Goal: Task Accomplishment & Management: Complete application form

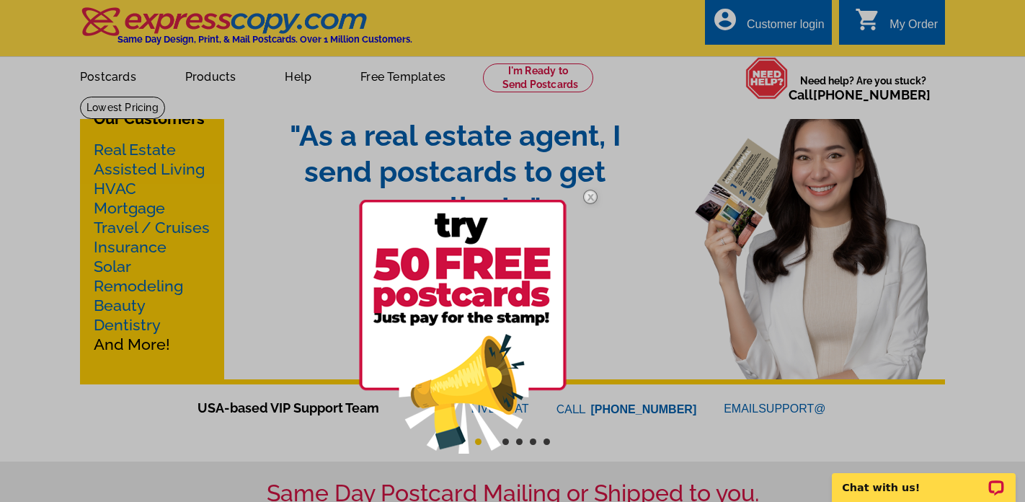
click at [401, 73] on div at bounding box center [512, 251] width 1025 height 502
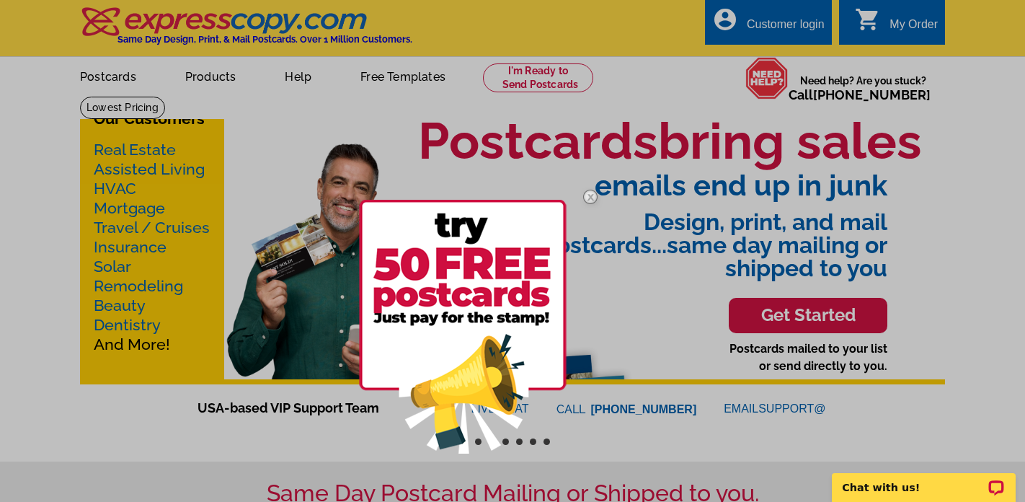
click at [402, 79] on div at bounding box center [512, 251] width 1025 height 502
click at [587, 197] on img at bounding box center [590, 197] width 42 height 42
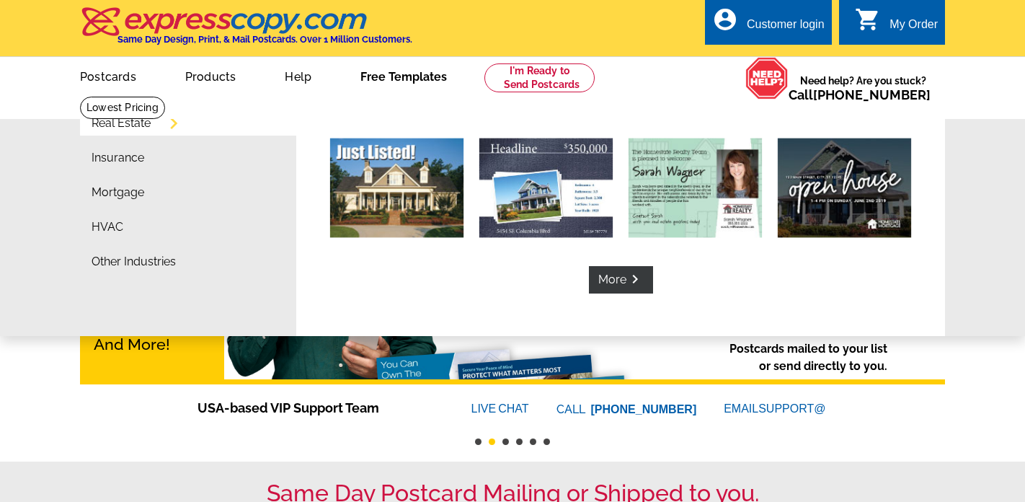
click at [396, 78] on link "Free Templates" at bounding box center [403, 75] width 133 height 34
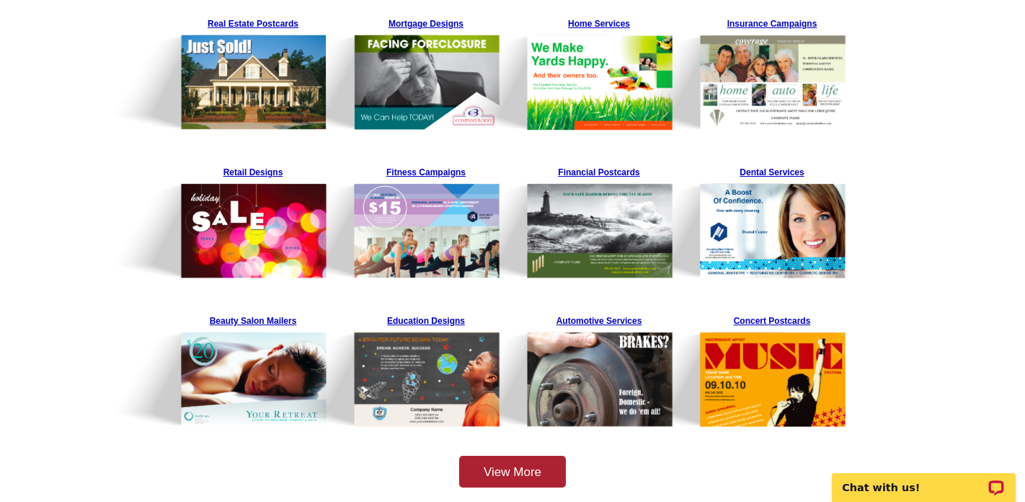
scroll to position [317, 0]
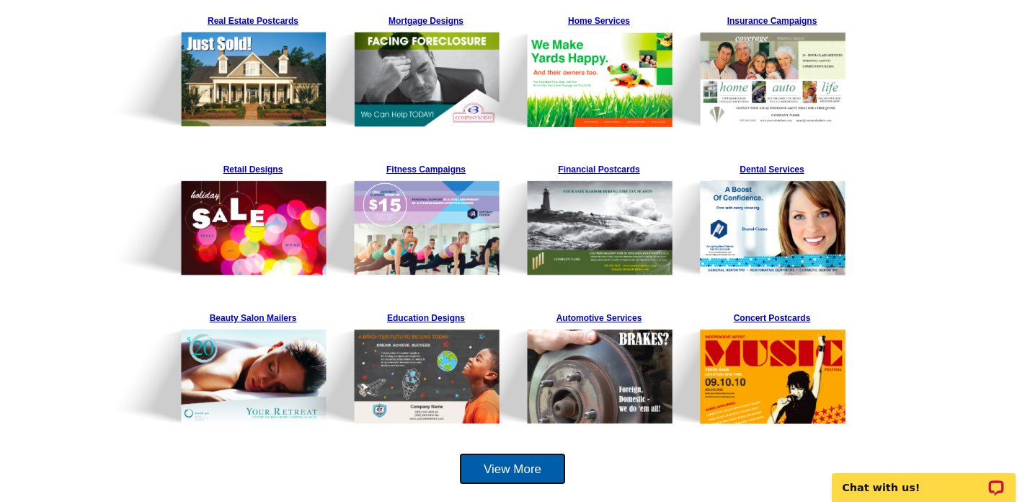
click at [534, 467] on link "View More" at bounding box center [512, 469] width 107 height 32
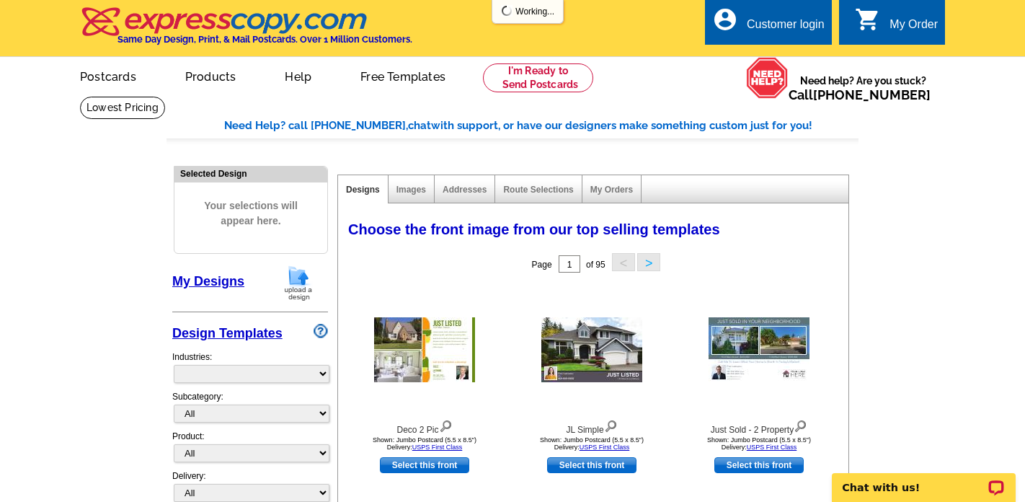
select select "785"
click at [428, 463] on link "Select this front" at bounding box center [424, 465] width 89 height 16
select select "2"
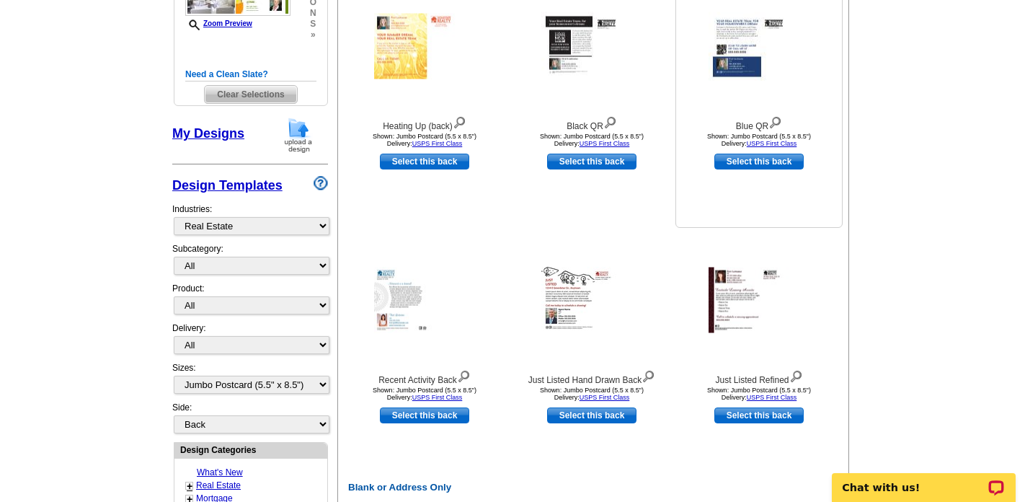
scroll to position [300, 0]
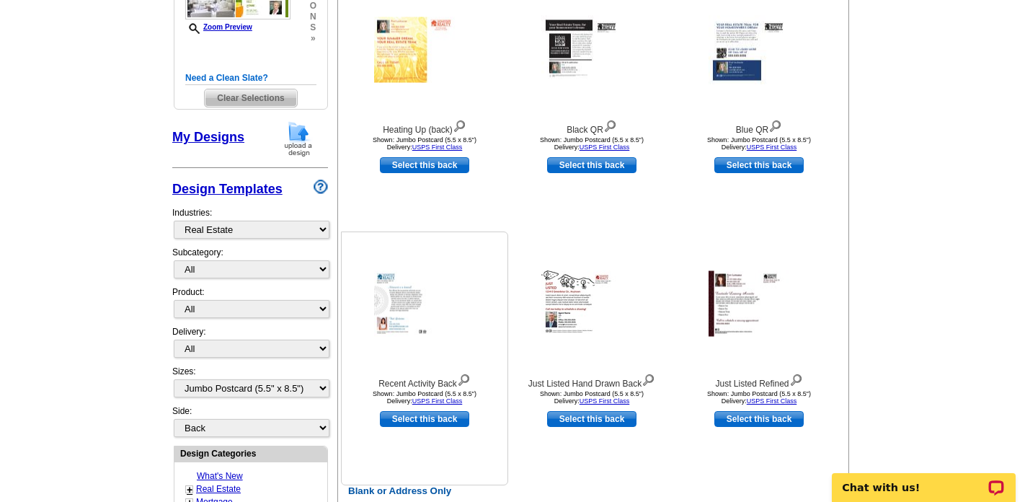
click at [412, 421] on link "Select this back" at bounding box center [424, 419] width 89 height 16
select select "front"
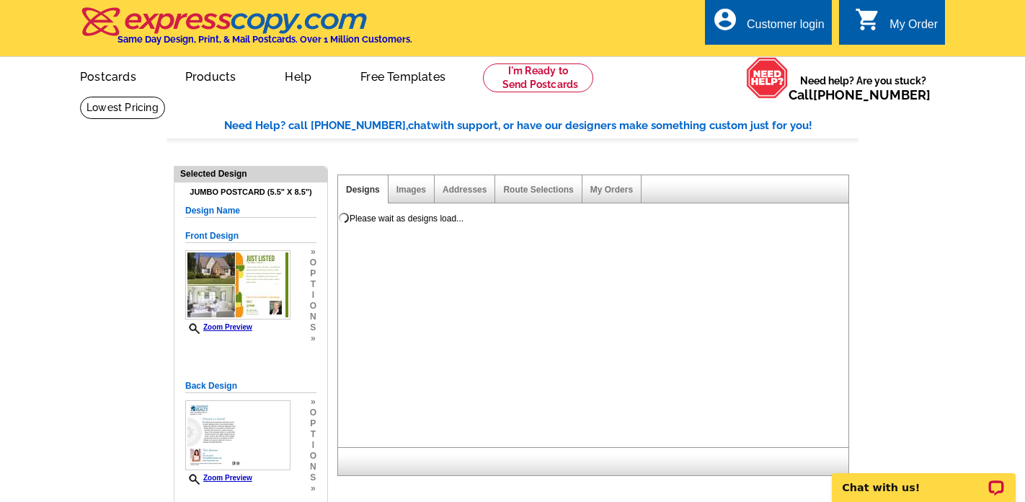
scroll to position [14, 0]
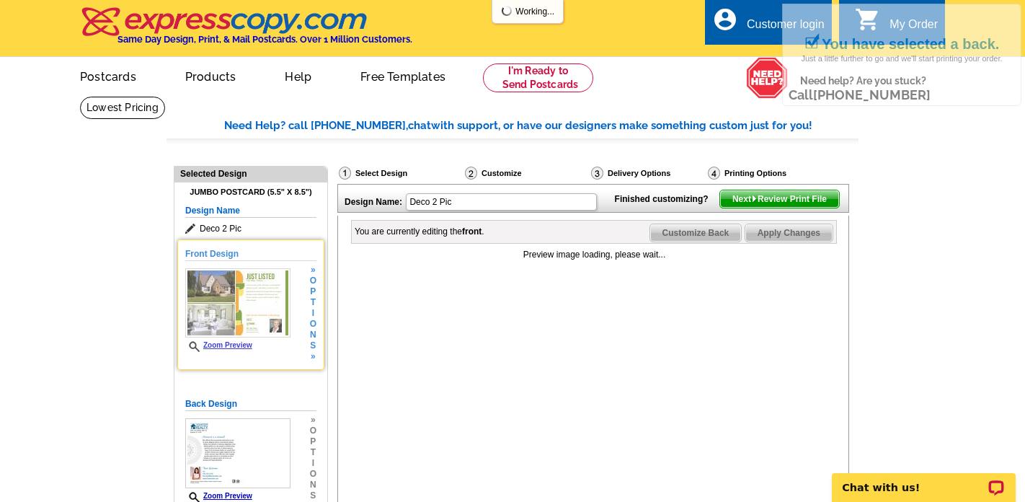
click at [244, 314] on img at bounding box center [237, 302] width 105 height 69
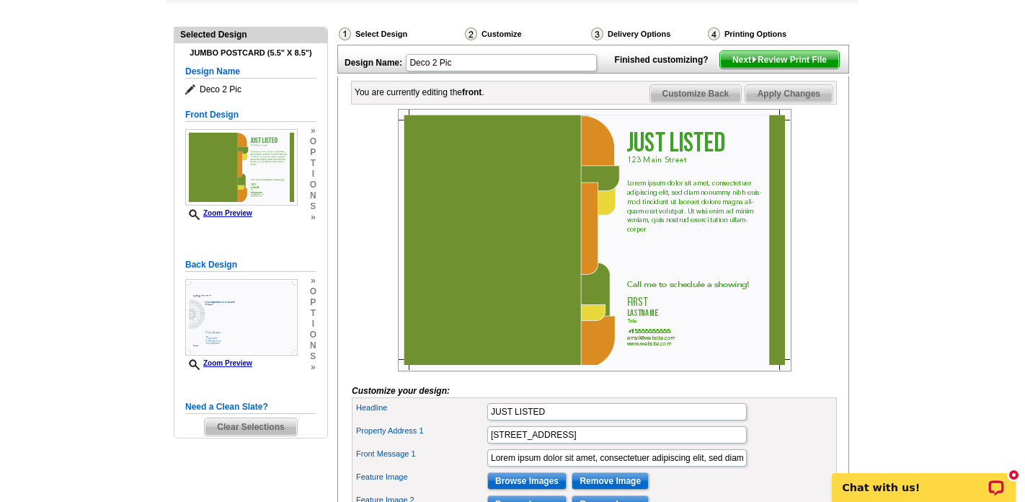
scroll to position [140, 0]
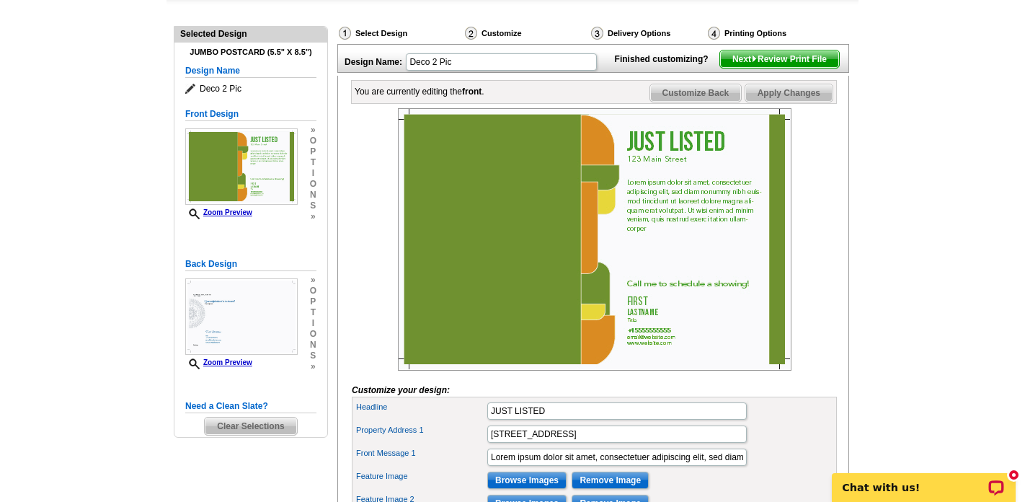
click at [448, 234] on img at bounding box center [595, 239] width 394 height 262
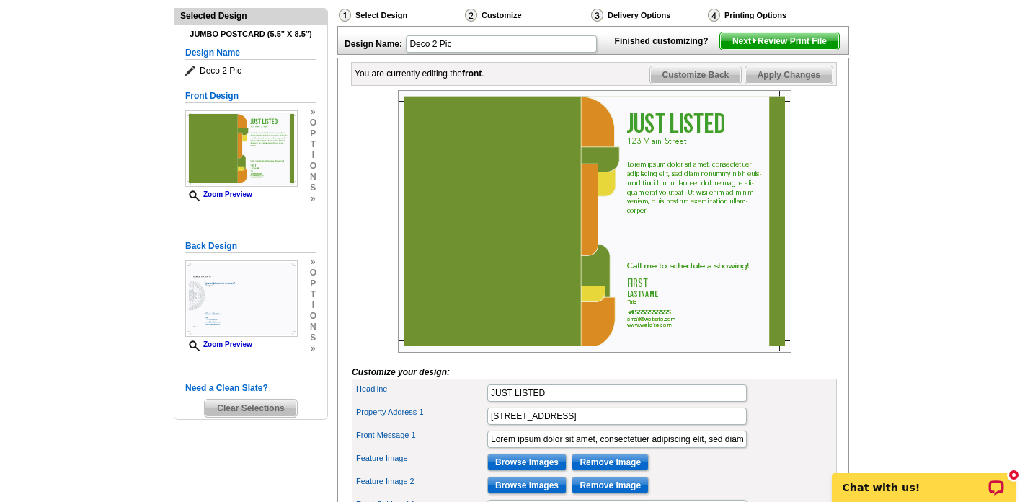
scroll to position [172, 0]
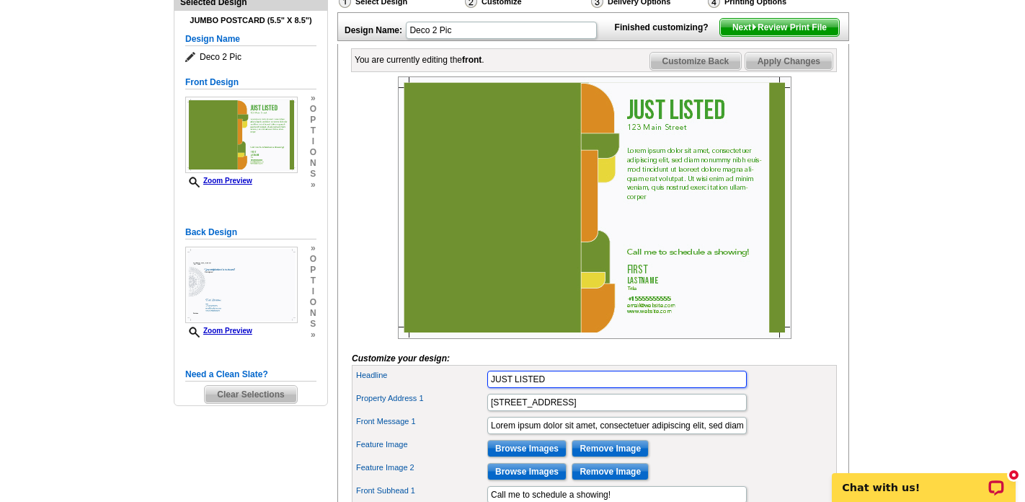
click at [530, 388] on input "JUST LISTED" at bounding box center [616, 379] width 259 height 17
drag, startPoint x: 551, startPoint y: 404, endPoint x: 472, endPoint y: 399, distance: 78.7
click at [472, 391] on div "Headline JUST LISTED" at bounding box center [594, 379] width 479 height 23
type input "NOW AVAILABLE"
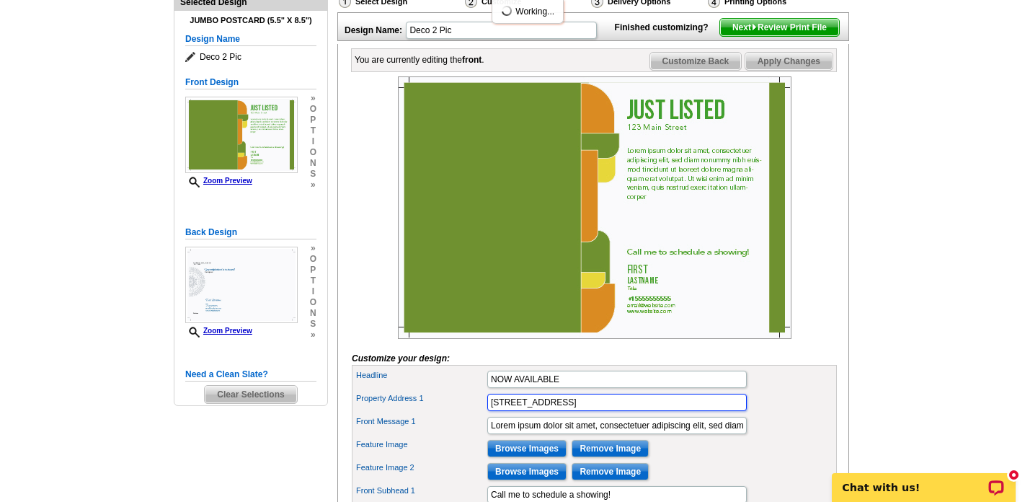
drag, startPoint x: 565, startPoint y: 425, endPoint x: 470, endPoint y: 422, distance: 95.2
click at [470, 414] on div "Property Address 1 123 Main Street" at bounding box center [594, 402] width 479 height 23
type input "18550 Flying Geese Dr, Milford, DE"
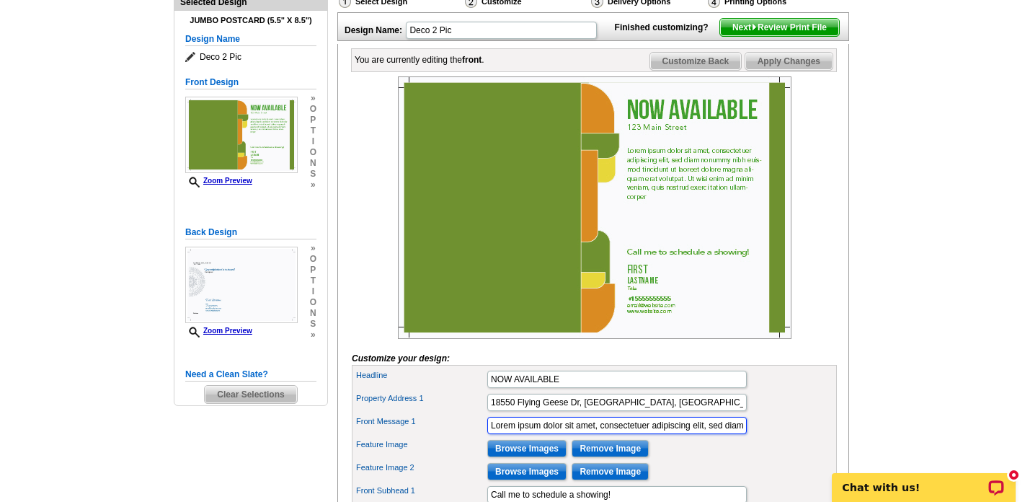
click at [512, 434] on input "Lorem ipsum dolor sit amet, consectetuer adipiscing elit, sed diam nonummy nibh…" at bounding box center [616, 425] width 259 height 17
click at [490, 434] on input "Lorem ipsum dolor sit amet, consectetuer adipiscing elit, sed diam nonummy nibh…" at bounding box center [616, 425] width 259 height 17
drag, startPoint x: 490, startPoint y: 445, endPoint x: 744, endPoint y: 445, distance: 253.7
click at [744, 434] on input "Lorem ipsum dolor sit amet, consectetuer adipiscing elit, sed diam nonummy nibh…" at bounding box center [616, 425] width 259 height 17
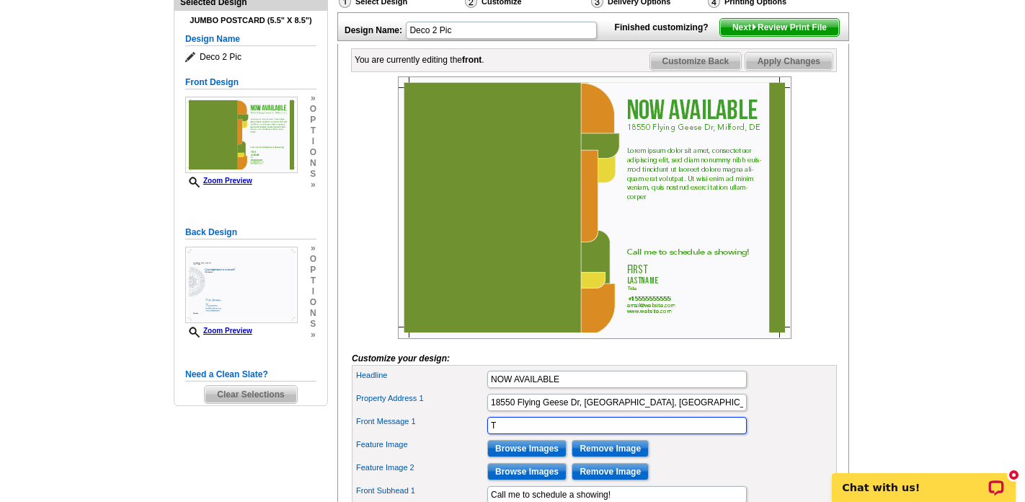
scroll to position [0, 0]
drag, startPoint x: 593, startPoint y: 450, endPoint x: 497, endPoint y: 447, distance: 96.6
click at [497, 434] on input "This home is brand new," at bounding box center [616, 425] width 259 height 17
type input "T"
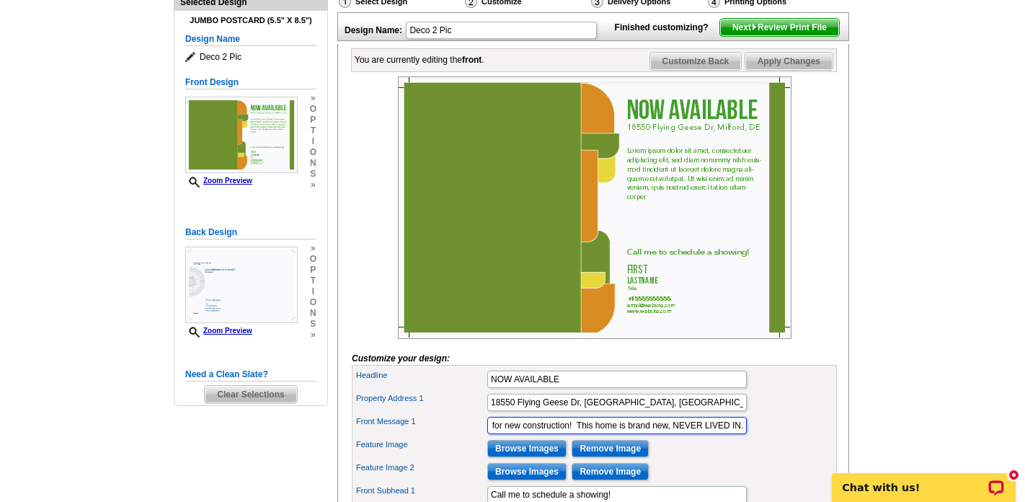
type input "Don't wait for new construction! This home is brand new, NEVER LIVED IN."
click at [744, 434] on input "Don't wait for new construction! This home is brand new, NEVER LIVED IN." at bounding box center [616, 425] width 259 height 17
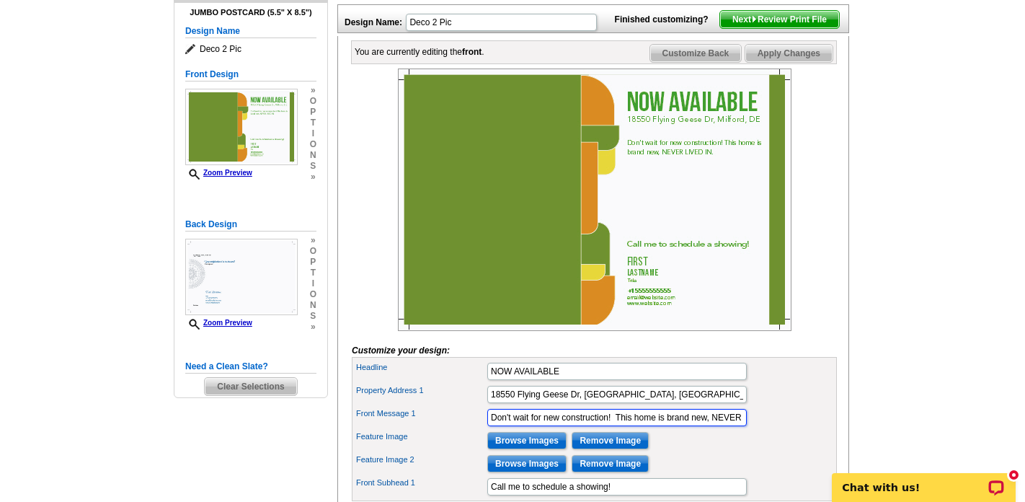
click at [743, 426] on input "Don't wait for new construction! This home is brand new, NEVER LIVED IN." at bounding box center [616, 417] width 259 height 17
click at [713, 168] on img at bounding box center [595, 199] width 394 height 262
click at [711, 174] on img at bounding box center [595, 199] width 394 height 262
click at [742, 426] on input "Don't wait for new construction! This home is brand new, NEVER LIVED IN." at bounding box center [616, 417] width 259 height 17
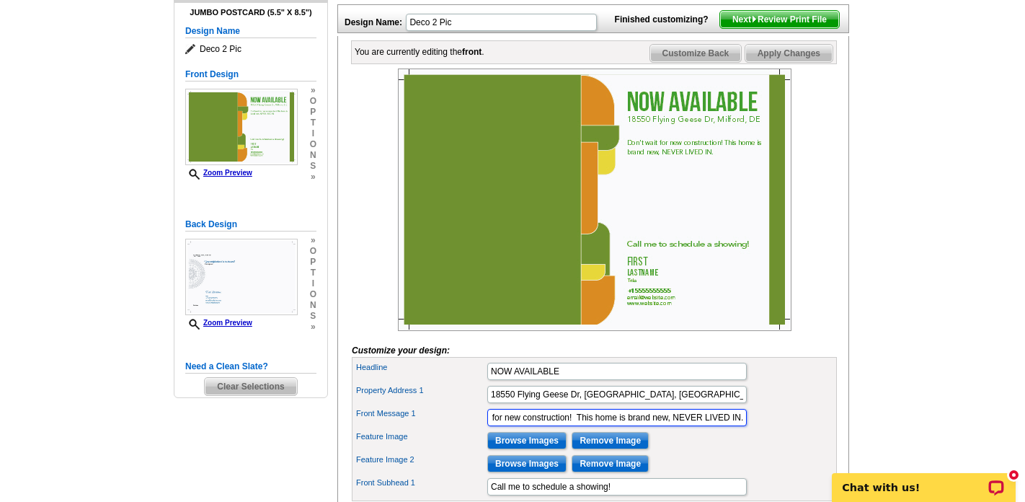
drag, startPoint x: 745, startPoint y: 440, endPoint x: 507, endPoint y: 432, distance: 238.0
click at [507, 426] on input "Don't wait for new construction! This home is brand new, NEVER LIVED IN." at bounding box center [616, 417] width 259 height 17
paste input "This a Brand-New, NEVER LIVED IN, Move-In Ready Home with great upgrades! *** P…"
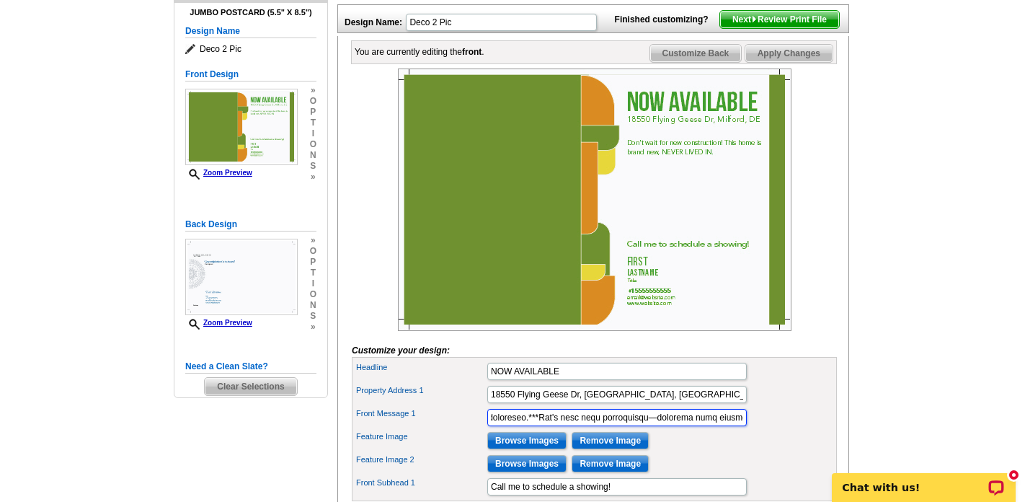
click at [519, 426] on input "Front Message 1" at bounding box center [616, 417] width 259 height 17
click at [634, 426] on input "Front Message 1" at bounding box center [616, 417] width 259 height 17
click at [555, 426] on input "Front Message 1" at bounding box center [616, 417] width 259 height 17
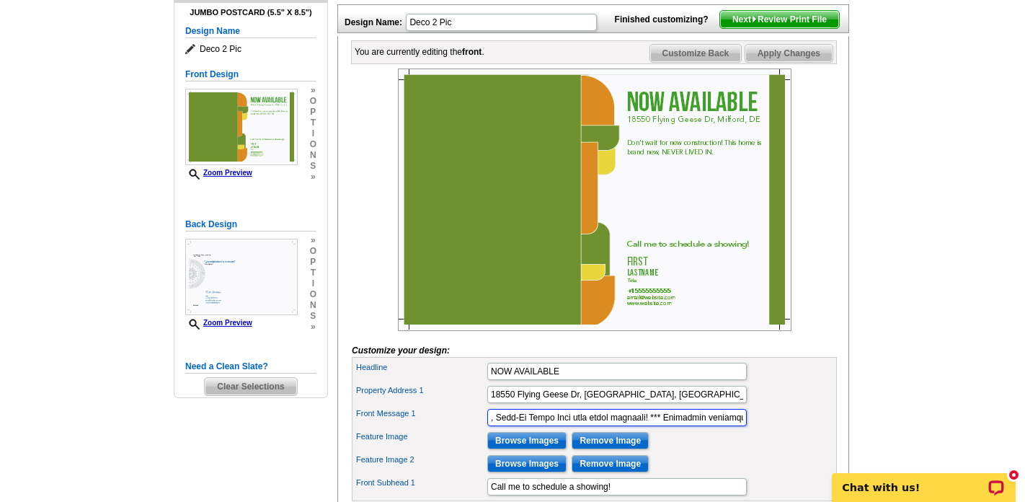
click at [686, 426] on input "Front Message 1" at bounding box center [616, 417] width 259 height 17
click at [717, 426] on input "Front Message 1" at bounding box center [616, 417] width 259 height 17
drag, startPoint x: 733, startPoint y: 440, endPoint x: 611, endPoint y: 436, distance: 121.9
click at [611, 426] on input "Front Message 1" at bounding box center [616, 417] width 259 height 17
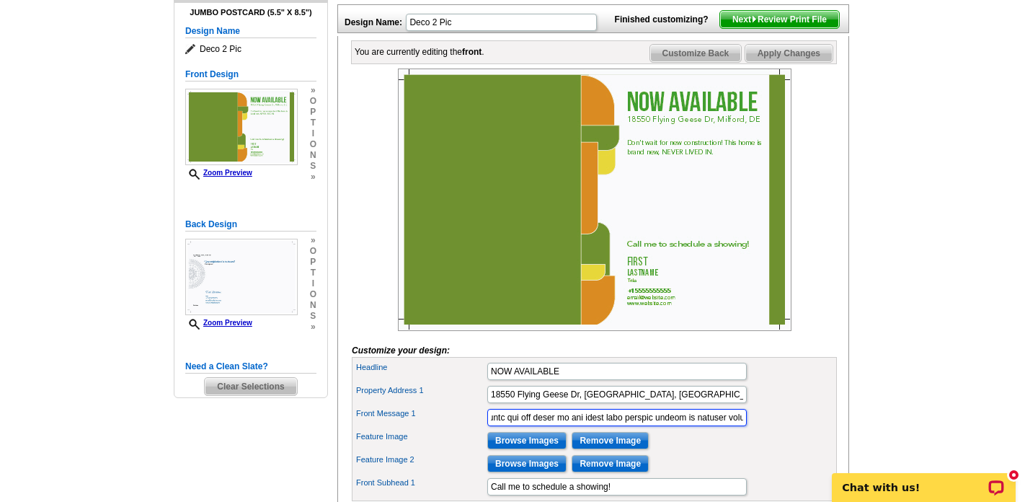
click at [676, 426] on input "Front Message 1" at bounding box center [616, 417] width 259 height 17
click at [719, 426] on input "Front Message 1" at bounding box center [616, 417] width 259 height 17
click at [669, 426] on input "Front Message 1" at bounding box center [616, 417] width 259 height 17
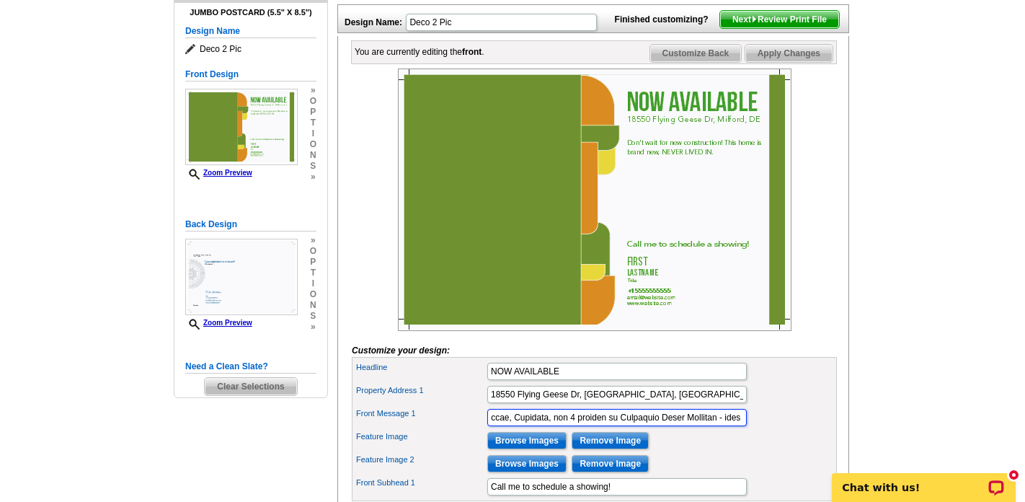
click at [722, 426] on input "Front Message 1" at bounding box center [616, 417] width 259 height 17
click at [620, 426] on input "Front Message 1" at bounding box center [616, 417] width 259 height 17
click at [684, 426] on input "Front Message 1" at bounding box center [616, 417] width 259 height 17
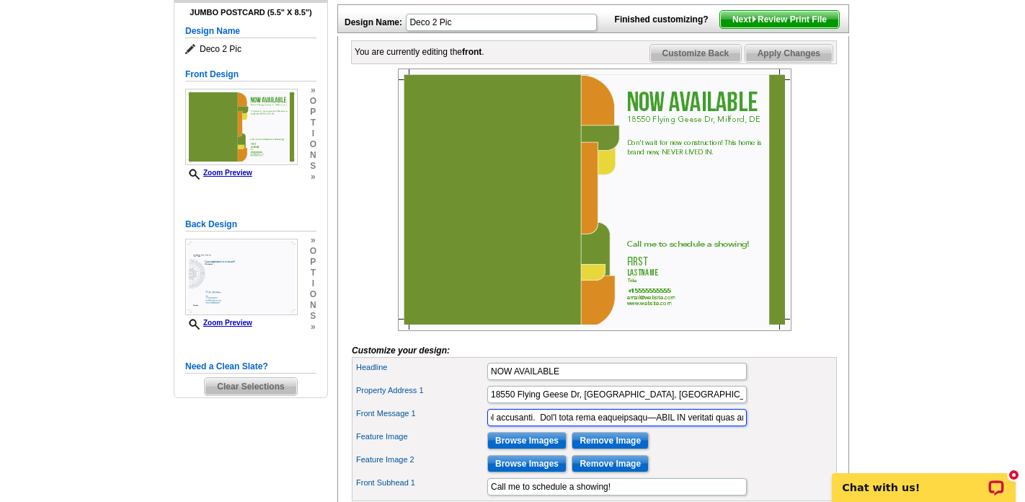
drag, startPoint x: 545, startPoint y: 439, endPoint x: 703, endPoint y: 438, distance: 157.9
click at [703, 426] on input "Front Message 1" at bounding box center [616, 417] width 259 height 17
drag, startPoint x: 638, startPoint y: 440, endPoint x: 772, endPoint y: 431, distance: 134.4
click at [774, 429] on div "Front Message 1" at bounding box center [594, 417] width 479 height 23
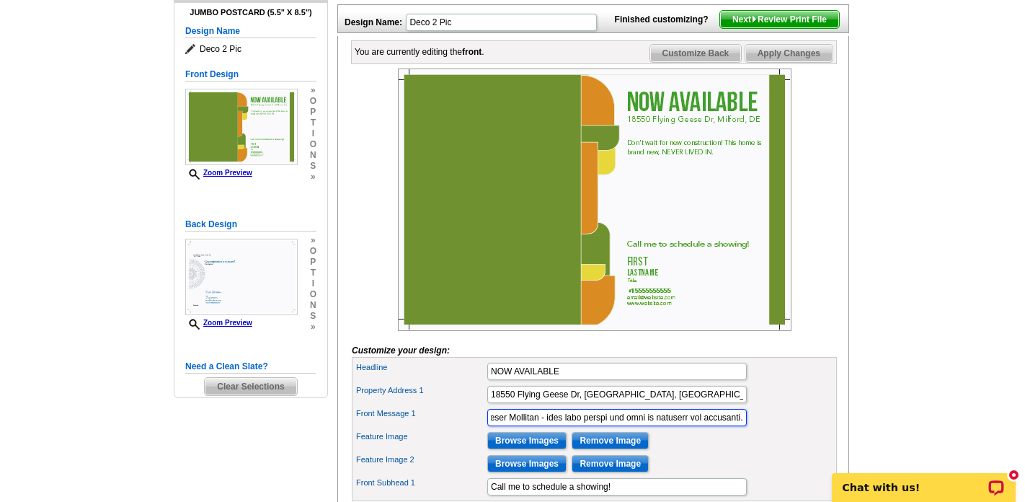
scroll to position [0, 4556]
type input "This a Brand-New, NEVER LIVED IN, Move-In Ready Home with great upgrades! Perfe…"
click at [707, 452] on div "Feature Image Browse Images Remove Image" at bounding box center [594, 440] width 479 height 23
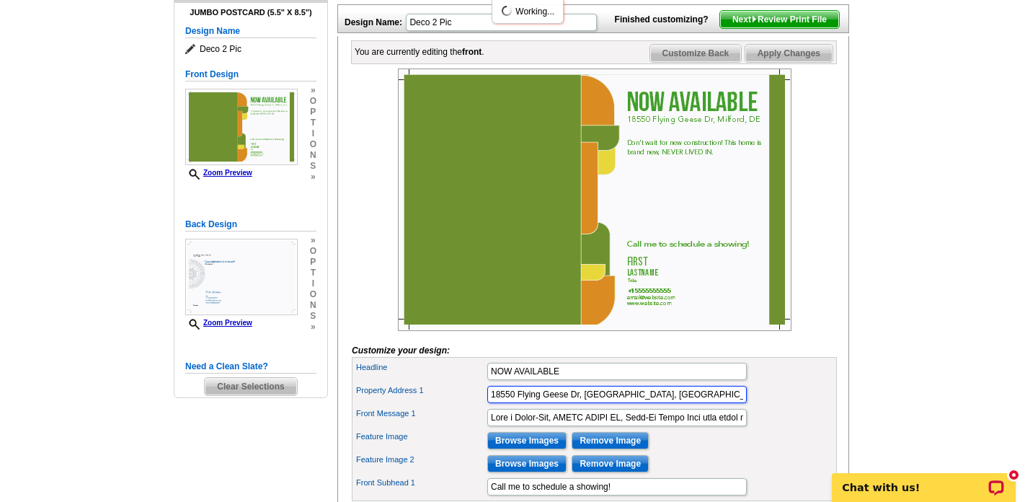
click at [648, 403] on input "18550 Flying Geese Dr, Milford, DE" at bounding box center [616, 394] width 259 height 17
click at [674, 475] on div "Feature Image 2 Browse Images Remove Image" at bounding box center [594, 463] width 479 height 23
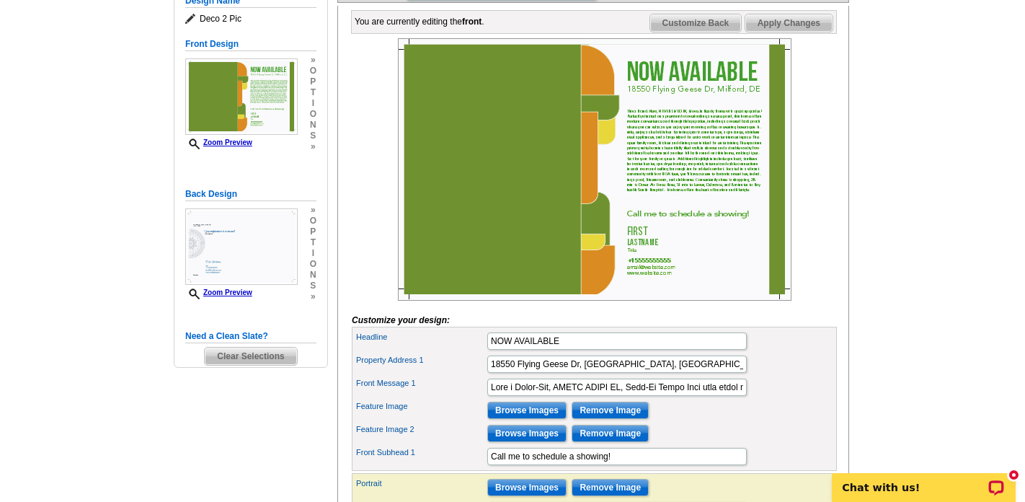
scroll to position [218, 0]
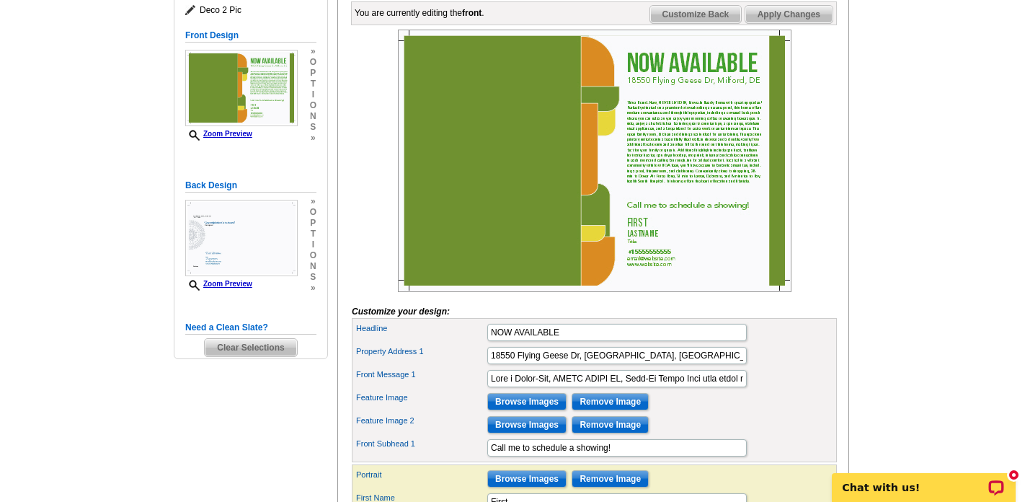
click at [646, 252] on img at bounding box center [595, 161] width 394 height 262
click at [642, 251] on img at bounding box center [595, 161] width 394 height 262
click at [643, 255] on img at bounding box center [595, 161] width 394 height 262
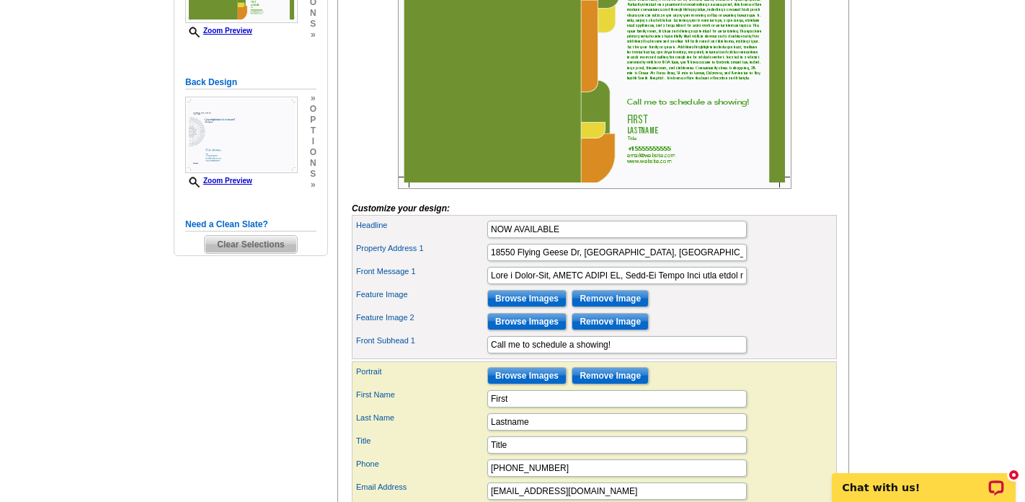
scroll to position [330, 0]
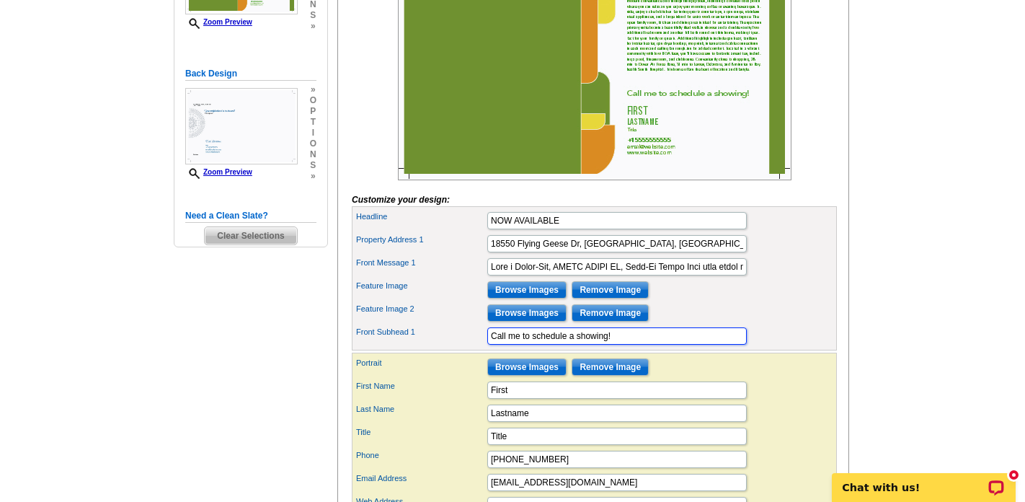
click at [523, 345] on input "Call me to schedule a showing!" at bounding box center [616, 335] width 259 height 17
type input "Call me today to schedule a showing!"
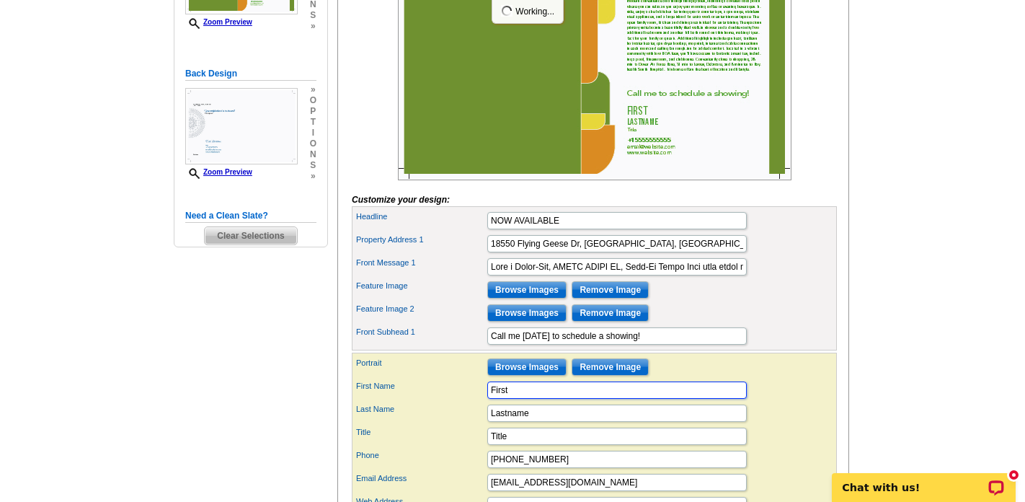
drag, startPoint x: 520, startPoint y: 416, endPoint x: 460, endPoint y: 417, distance: 59.8
click at [460, 402] on div "First Name First" at bounding box center [594, 389] width 479 height 23
click at [531, 376] on input "Browse Images" at bounding box center [526, 366] width 79 height 17
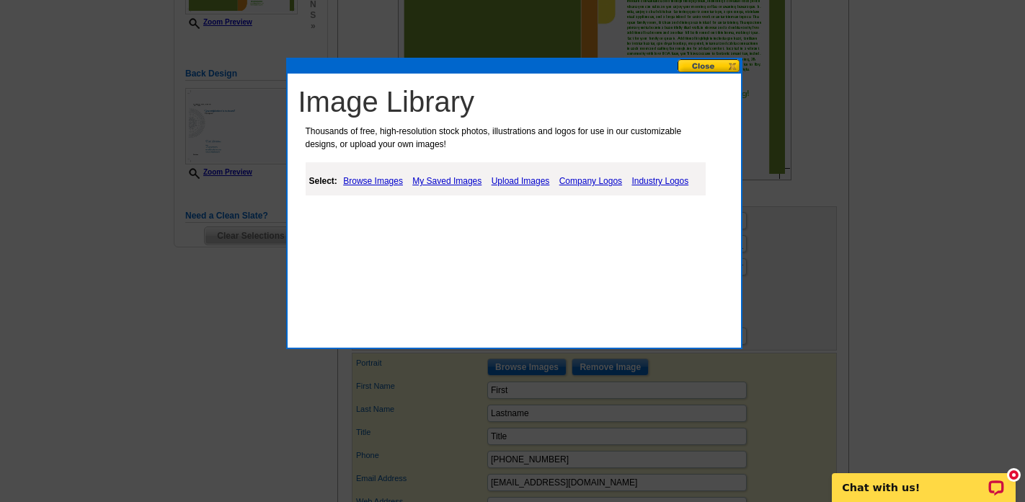
click at [517, 179] on link "Upload Images" at bounding box center [521, 180] width 66 height 17
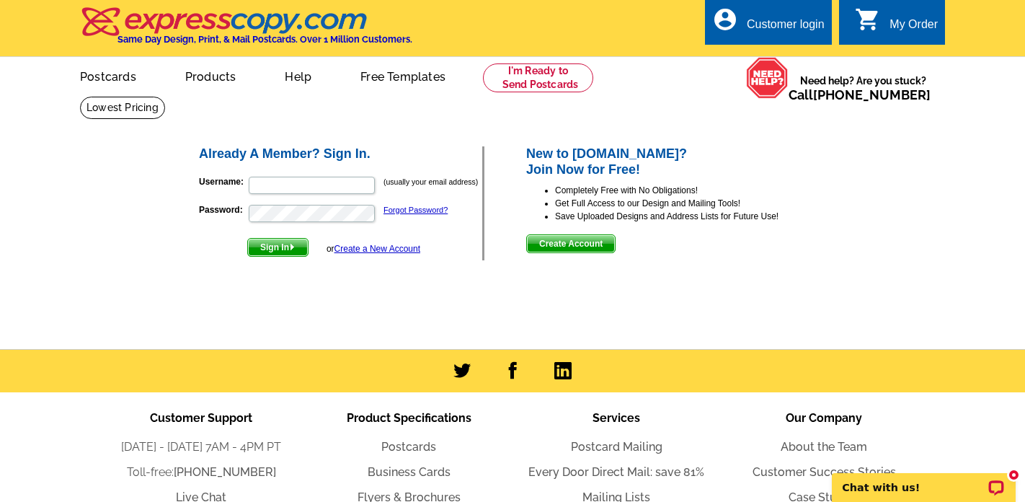
click at [567, 246] on span "Create Account" at bounding box center [571, 243] width 88 height 17
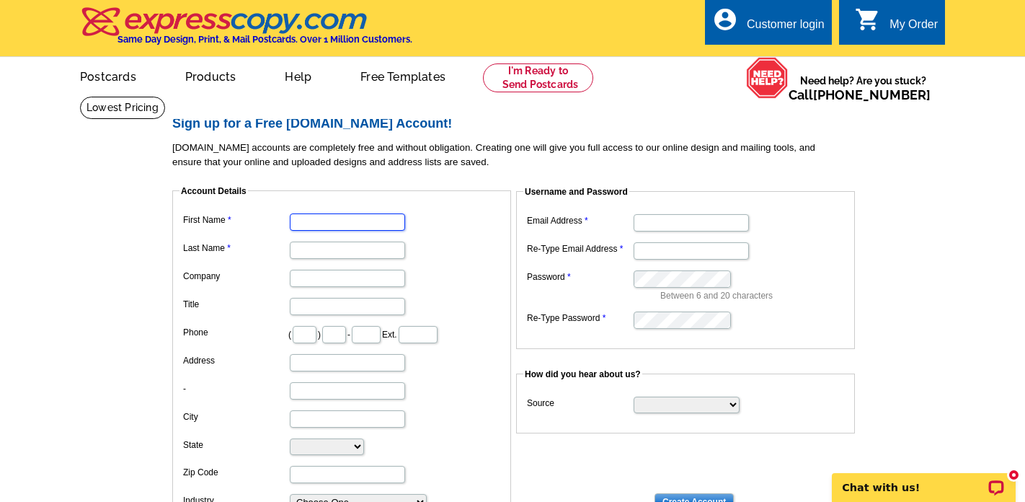
click at [316, 218] on input "First Name" at bounding box center [347, 221] width 115 height 17
type input "[PERSON_NAME]"
type input "302"
type input "242"
type input "4686"
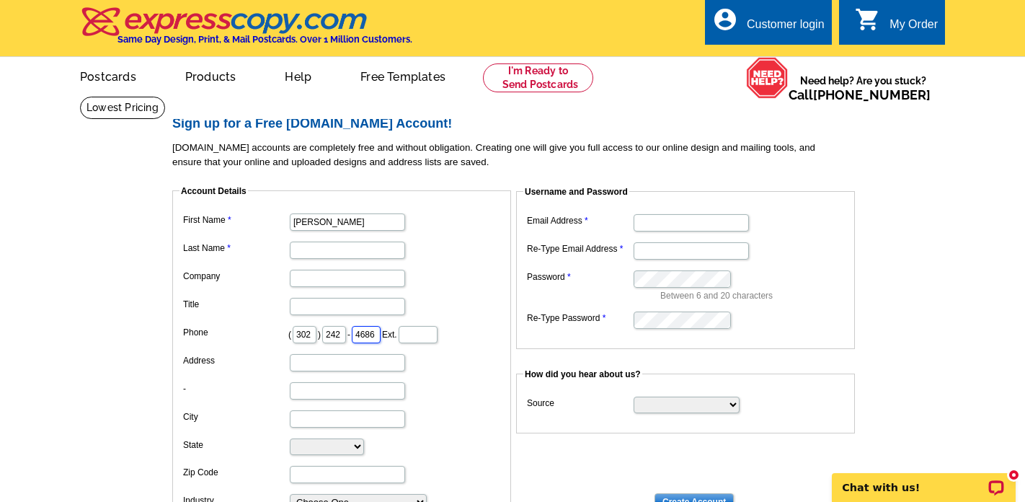
type input "[STREET_ADDRESS][PERSON_NAME]"
type input "Hartly"
select select "DE"
type input "19953"
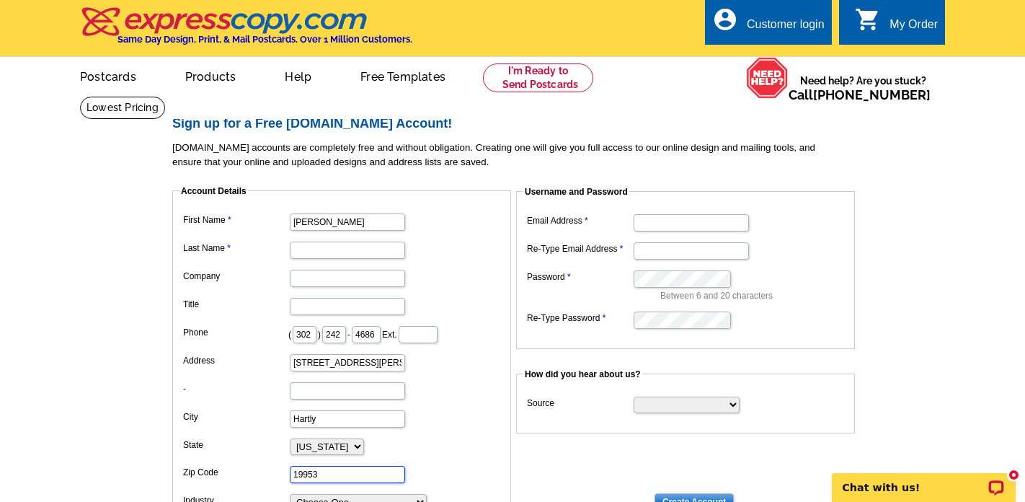
type input "[EMAIL_ADDRESS][DOMAIN_NAME]"
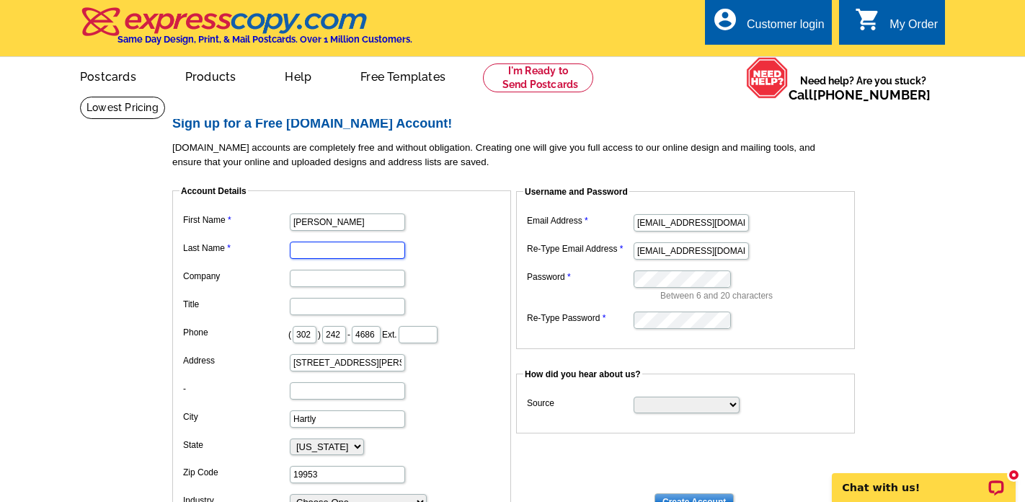
click at [324, 247] on input "Last Name" at bounding box center [347, 249] width 115 height 17
type input "[PERSON_NAME]"
click at [235, 298] on label "Title" at bounding box center [235, 304] width 105 height 13
click at [311, 280] on input "Company" at bounding box center [347, 278] width 115 height 17
type input "T"
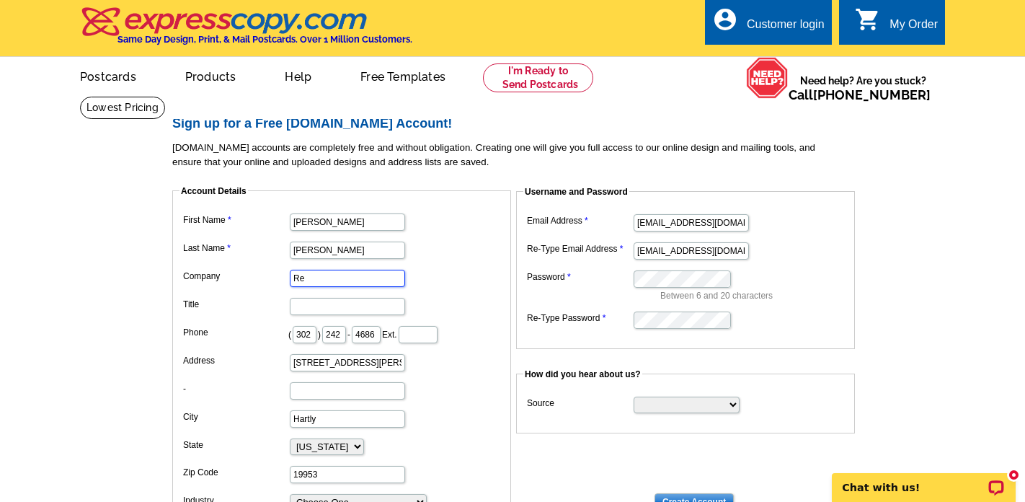
type input "RE/MAX Associates"
type input "[STREET_ADDRESS][PERSON_NAME]"
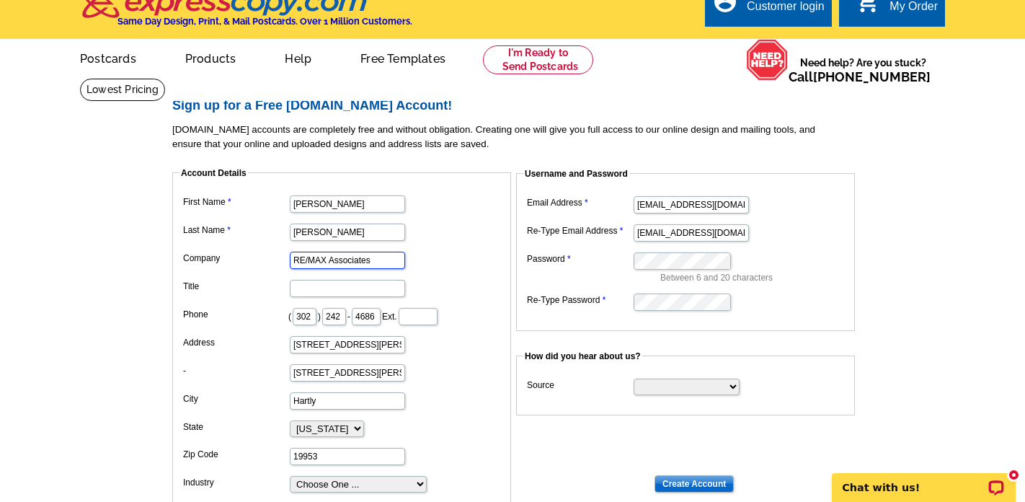
scroll to position [19, 0]
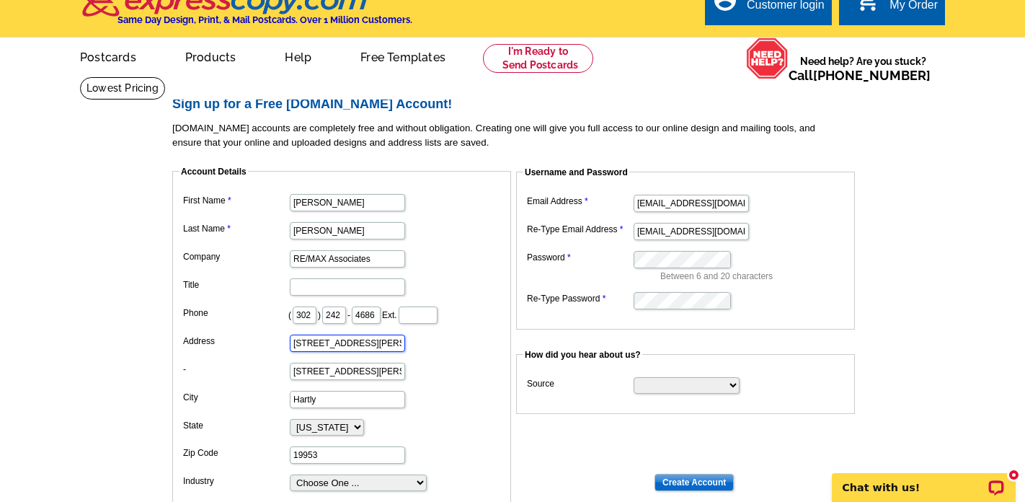
click at [372, 345] on input "[STREET_ADDRESS][PERSON_NAME]" at bounding box center [347, 342] width 115 height 17
click at [424, 369] on dd "[STREET_ADDRESS][PERSON_NAME]" at bounding box center [341, 370] width 324 height 22
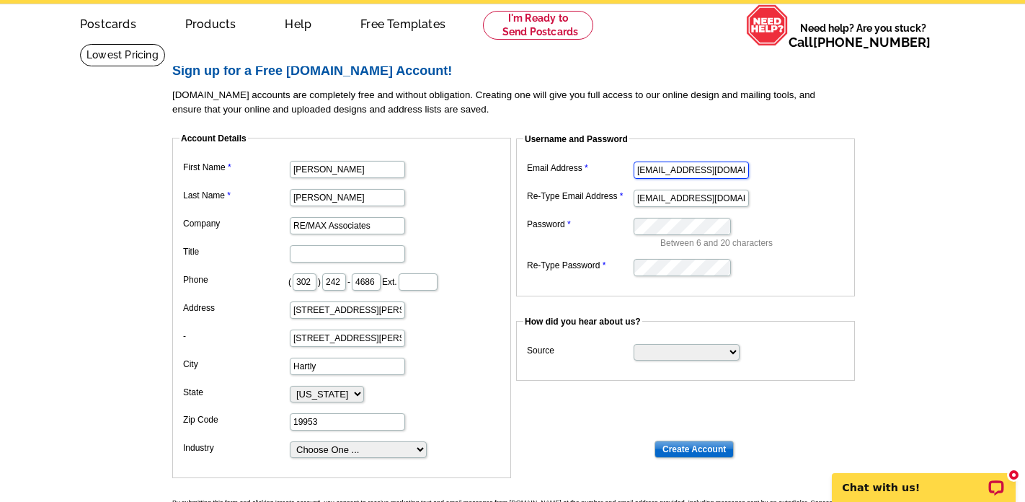
scroll to position [0, 18]
drag, startPoint x: 637, startPoint y: 168, endPoint x: 744, endPoint y: 162, distance: 106.8
click at [744, 162] on dd "[EMAIL_ADDRESS][DOMAIN_NAME]" at bounding box center [685, 169] width 324 height 22
type input "[EMAIL_ADDRESS][DOMAIN_NAME]"
drag, startPoint x: 637, startPoint y: 196, endPoint x: 736, endPoint y: 190, distance: 99.0
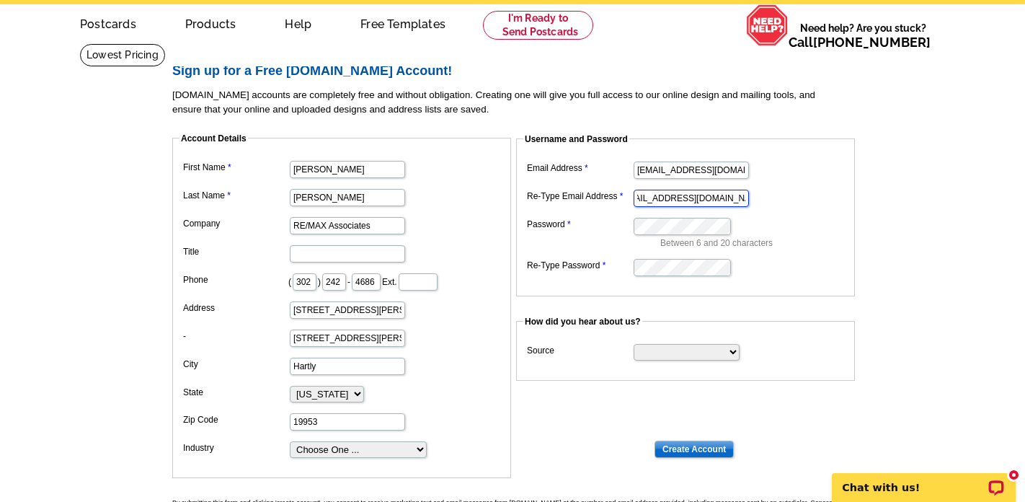
click at [736, 195] on dd "[EMAIL_ADDRESS][DOMAIN_NAME]" at bounding box center [685, 197] width 324 height 22
type input "[EMAIL_ADDRESS][DOMAIN_NAME]"
click at [683, 349] on select "Search Engine Television Ad Direct Mail Postcard Email Referred by a friend Oth…" at bounding box center [687, 352] width 106 height 17
select select "email"
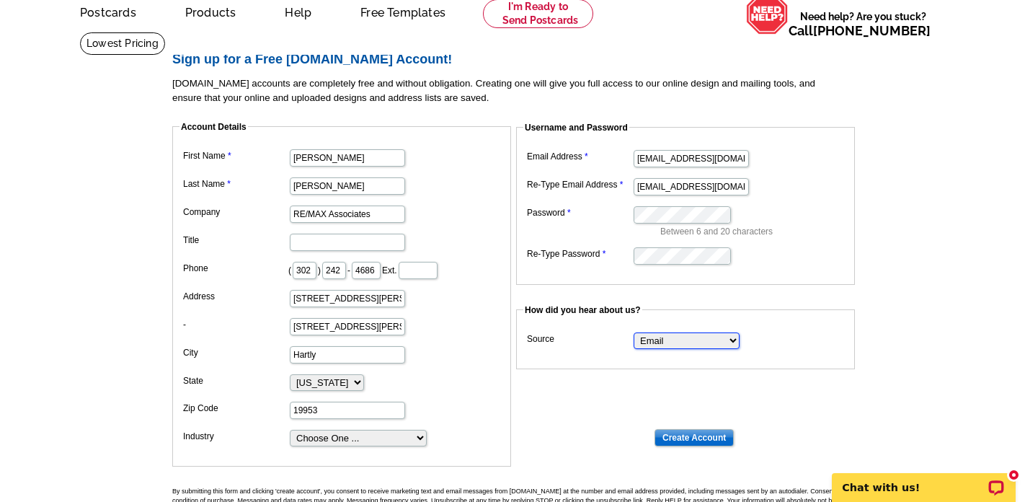
scroll to position [66, 0]
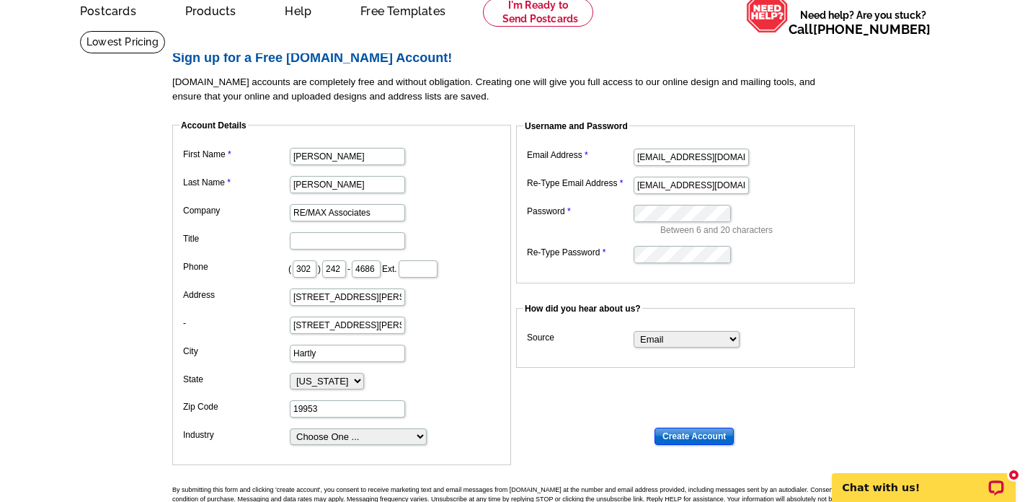
click at [694, 437] on input "Create Account" at bounding box center [694, 435] width 79 height 17
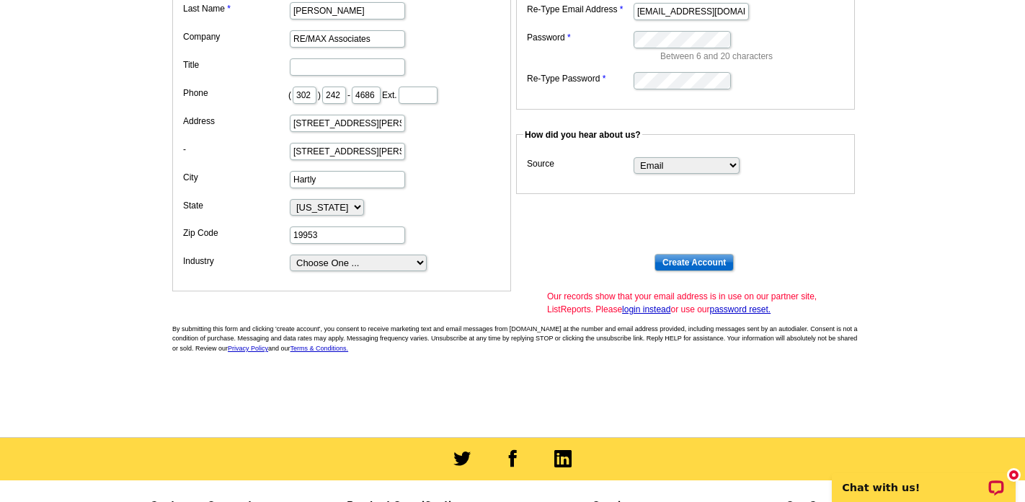
scroll to position [365, 0]
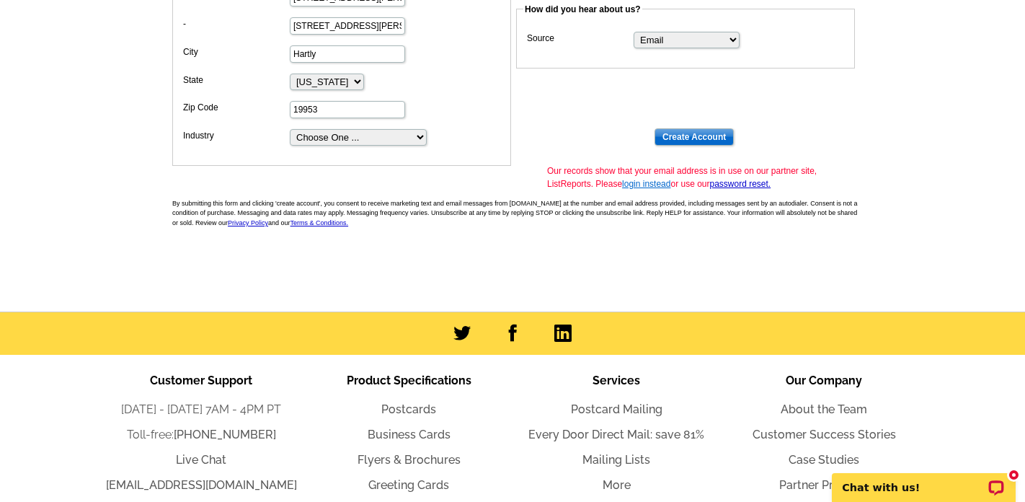
click at [652, 182] on link "login instead" at bounding box center [646, 184] width 48 height 10
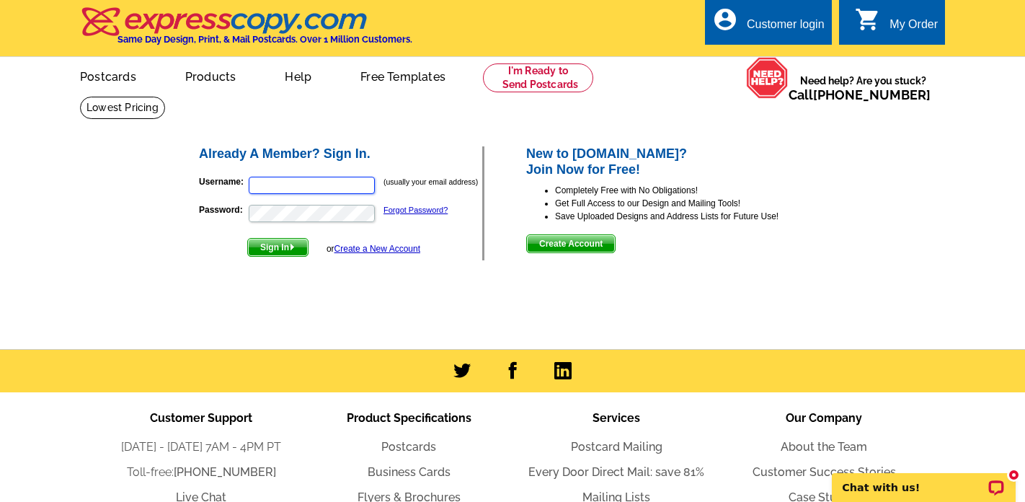
click at [342, 187] on input "Username:" at bounding box center [312, 185] width 126 height 17
type input "[EMAIL_ADDRESS][DOMAIN_NAME]"
click at [283, 250] on span "Sign In" at bounding box center [278, 247] width 60 height 17
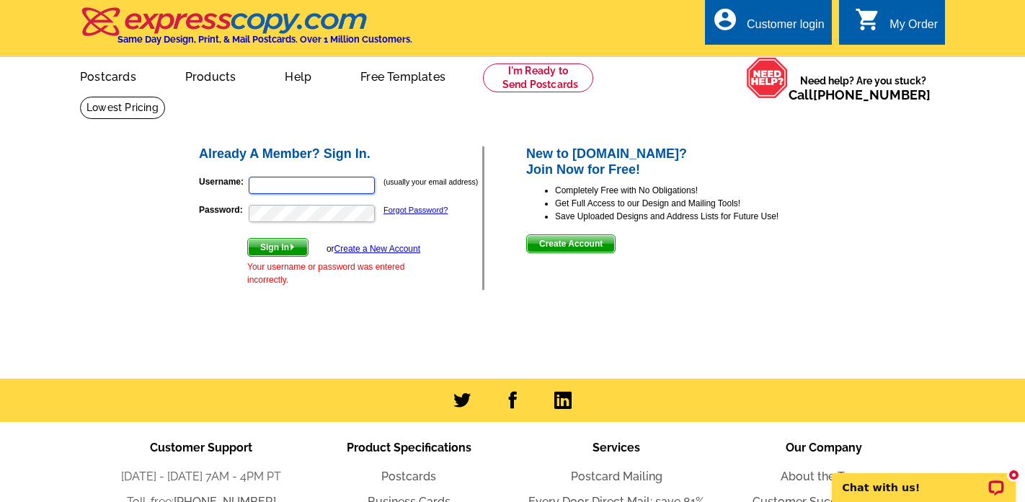
click at [361, 185] on input "Username:" at bounding box center [312, 185] width 126 height 17
type input "[EMAIL_ADDRESS][DOMAIN_NAME]"
click at [414, 205] on link "Forgot Password?" at bounding box center [415, 209] width 64 height 9
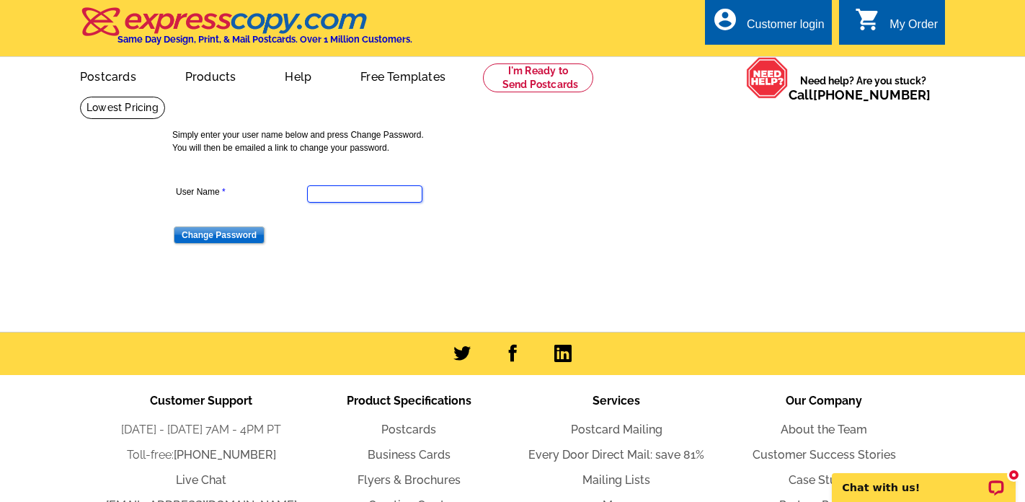
click at [362, 190] on input "User Name" at bounding box center [364, 193] width 115 height 17
type input "[EMAIL_ADDRESS][DOMAIN_NAME]"
click at [240, 242] on input "Change Password" at bounding box center [219, 234] width 91 height 17
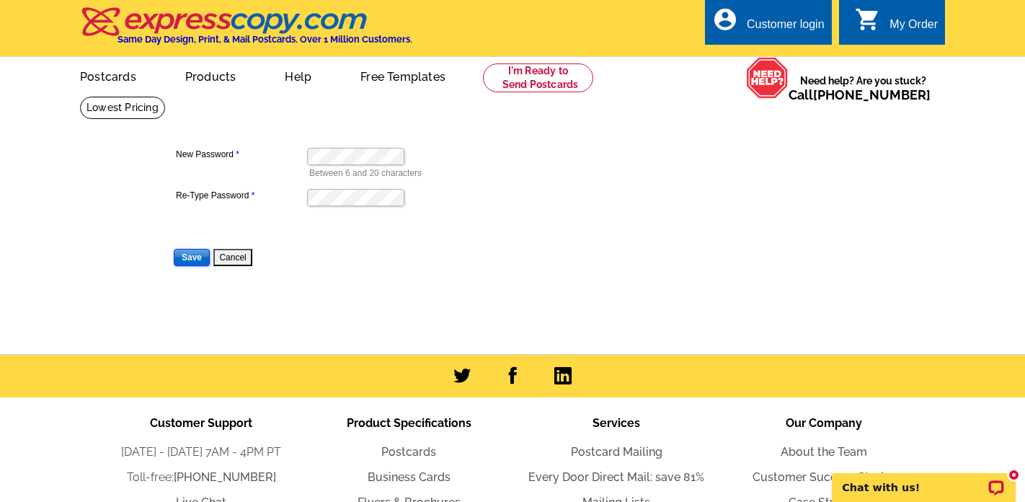
click at [190, 257] on input "Save" at bounding box center [192, 257] width 36 height 17
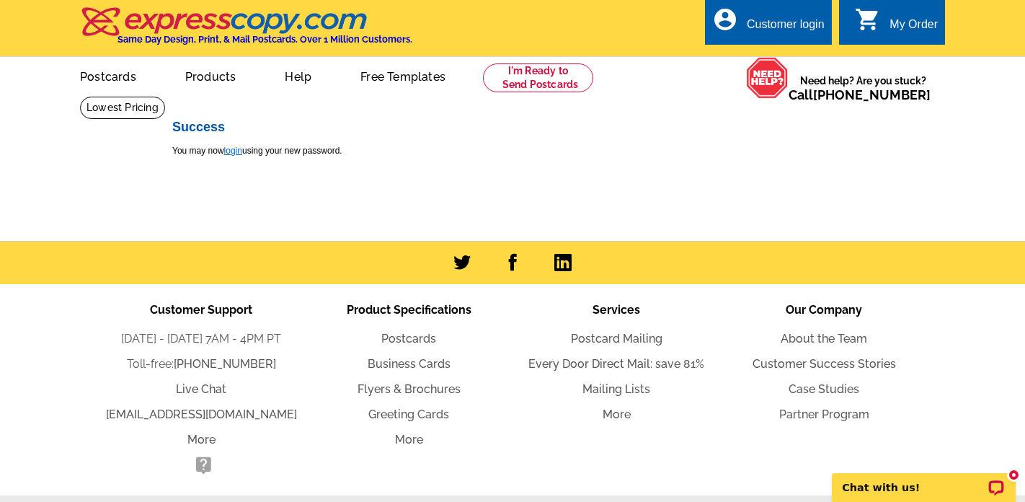
click at [234, 151] on link "login" at bounding box center [233, 151] width 18 height 10
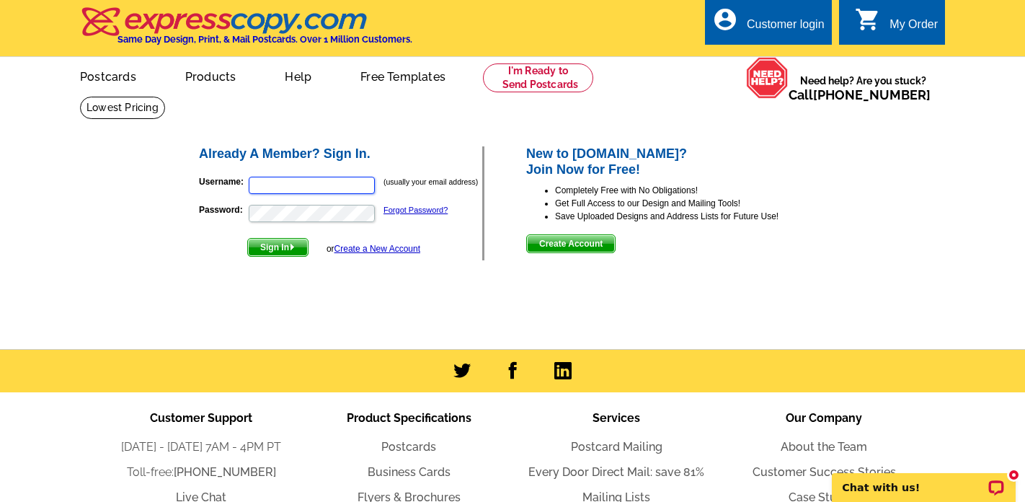
type input "[EMAIL_ADDRESS][DOMAIN_NAME]"
click at [283, 254] on span "Sign In" at bounding box center [278, 247] width 60 height 17
